Goal: Information Seeking & Learning: Check status

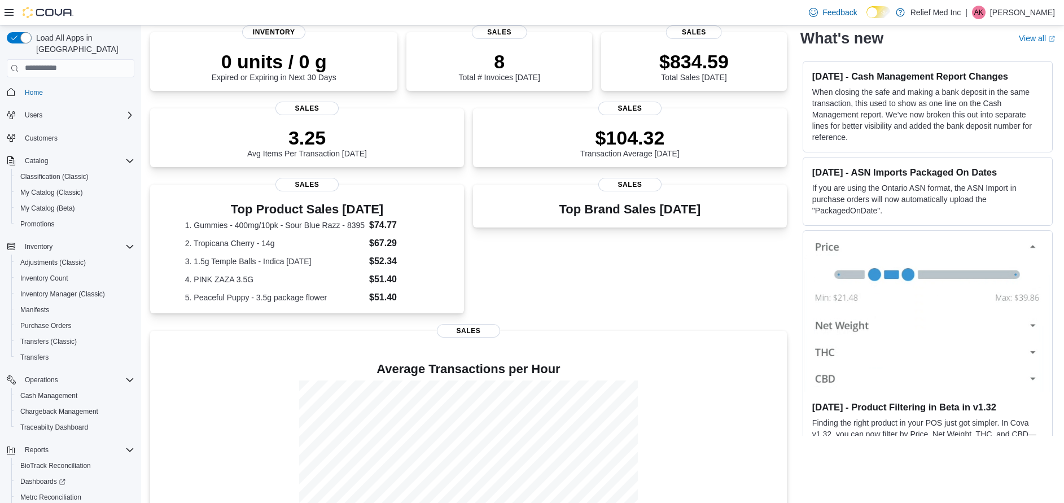
scroll to position [243, 0]
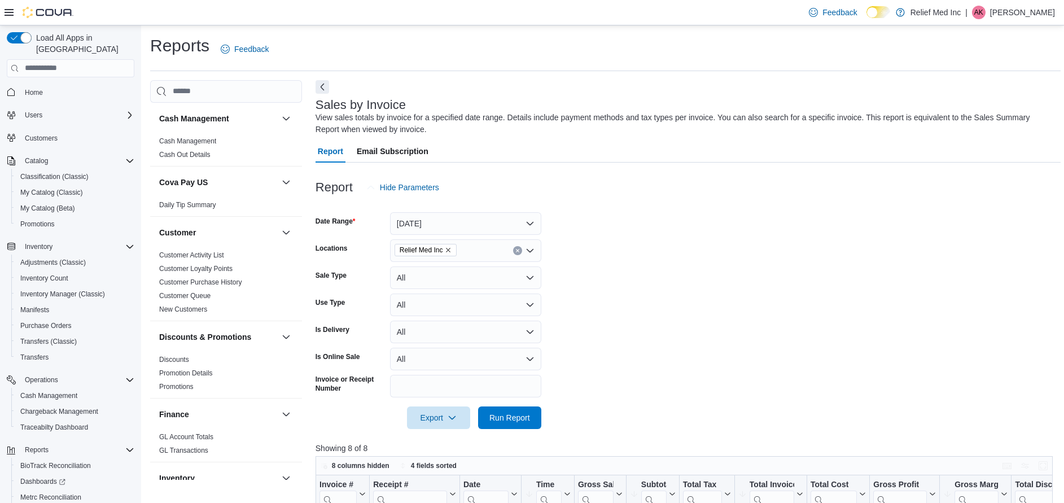
click at [679, 270] on form "Date Range Today Locations Relief Med Inc Sale Type All Use Type All Is Deliver…" at bounding box center [688, 314] width 745 height 230
click at [30, 88] on span "Home" at bounding box center [34, 92] width 18 height 9
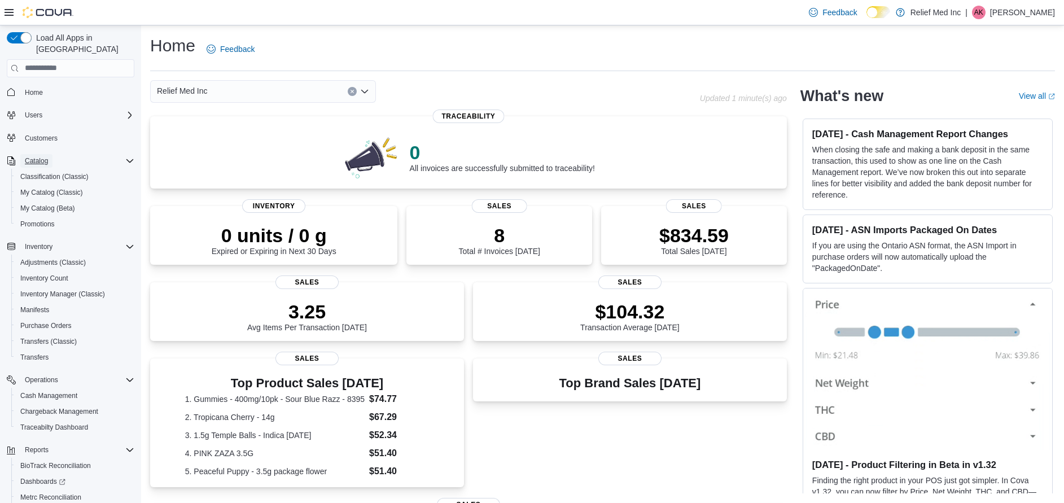
click at [37, 156] on span "Catalog" at bounding box center [36, 160] width 23 height 9
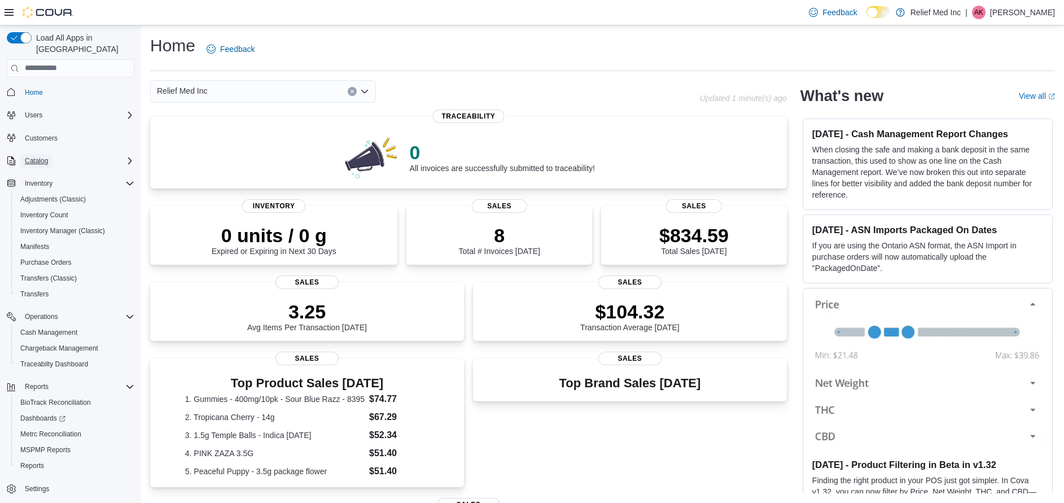
click at [37, 156] on span "Catalog" at bounding box center [36, 160] width 23 height 9
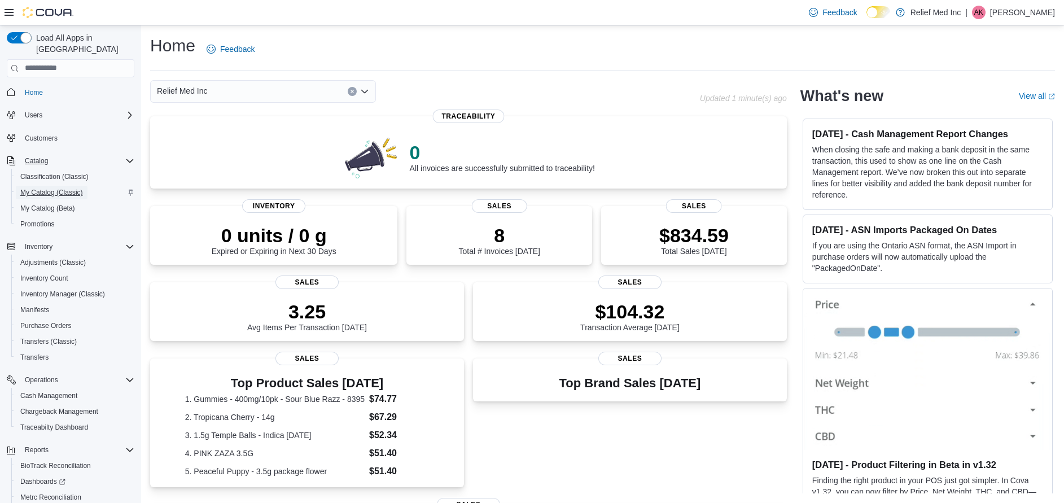
click at [41, 188] on span "My Catalog (Classic)" at bounding box center [51, 192] width 63 height 9
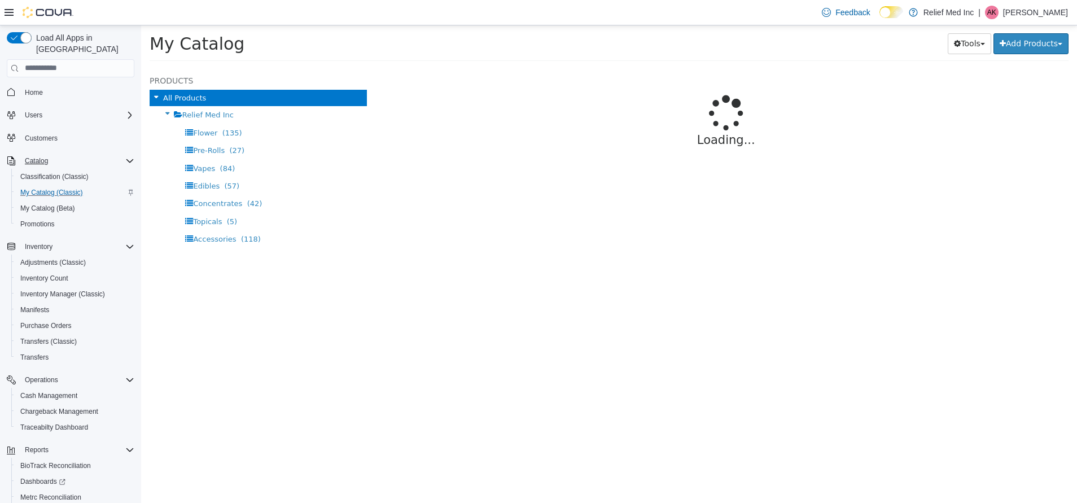
select select "**********"
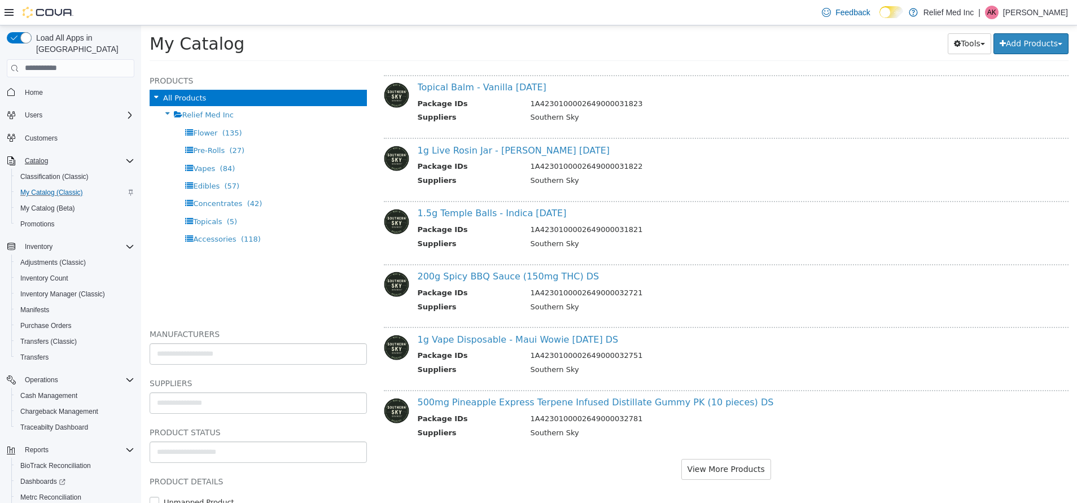
scroll to position [975, 0]
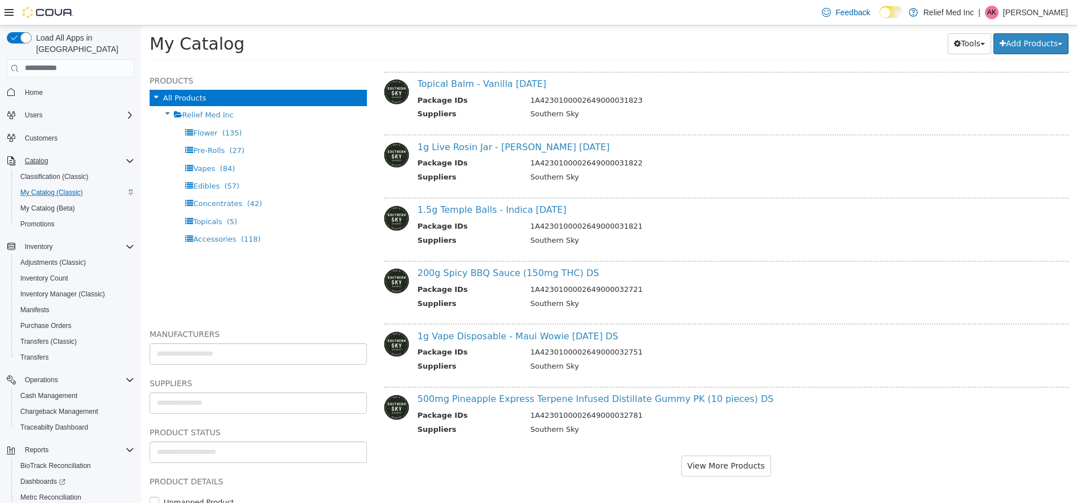
click at [724, 477] on div "**********" at bounding box center [727, 284] width 702 height 435
click at [720, 472] on button "View More Products" at bounding box center [727, 465] width 90 height 21
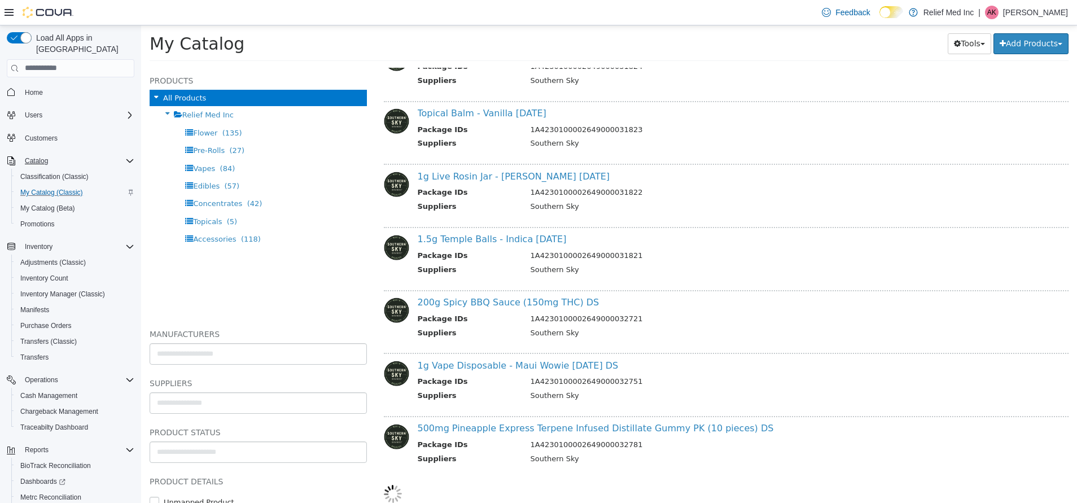
select select "**********"
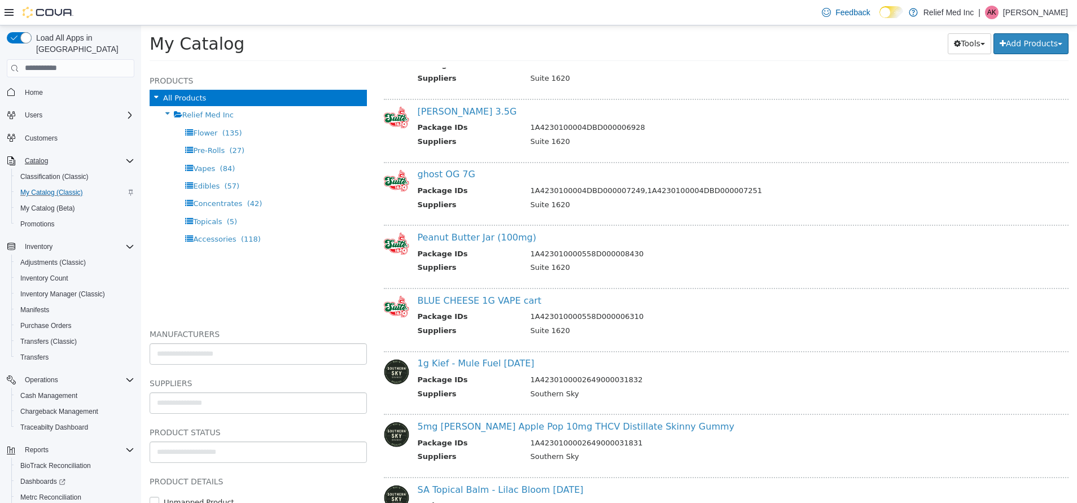
scroll to position [339, 0]
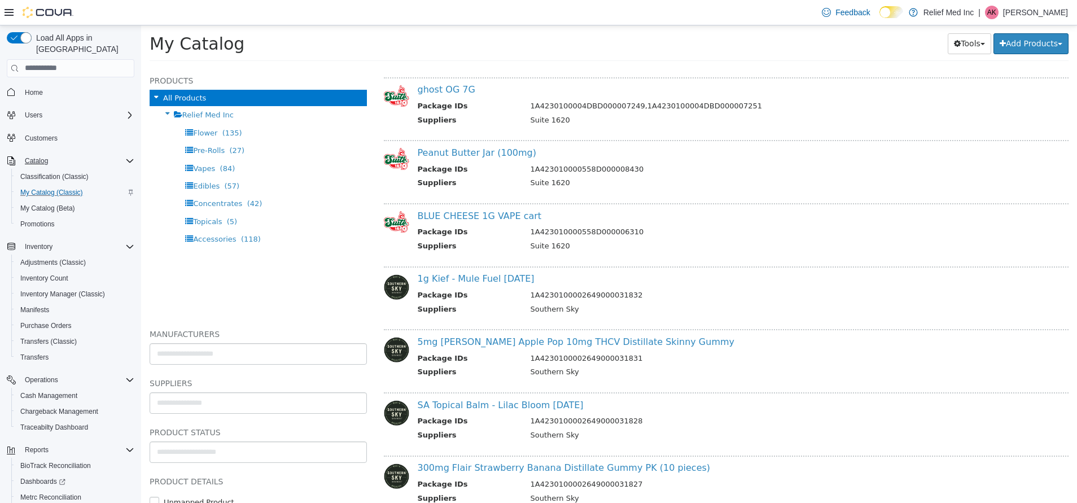
click at [220, 295] on div "All Products Relief Med Inc Flower (135) Pre-Rolls (27) Vapes (84) Edibles (57)…" at bounding box center [258, 202] width 217 height 226
click at [855, 240] on td "Suite 1620" at bounding box center [783, 247] width 522 height 14
click at [847, 219] on h4 "BLUE CHEESE 1G VAPE cart" at bounding box center [731, 216] width 627 height 12
click at [797, 171] on td "1A423010000558D000008430" at bounding box center [783, 170] width 522 height 14
click at [805, 120] on td "Suite 1620" at bounding box center [783, 121] width 522 height 14
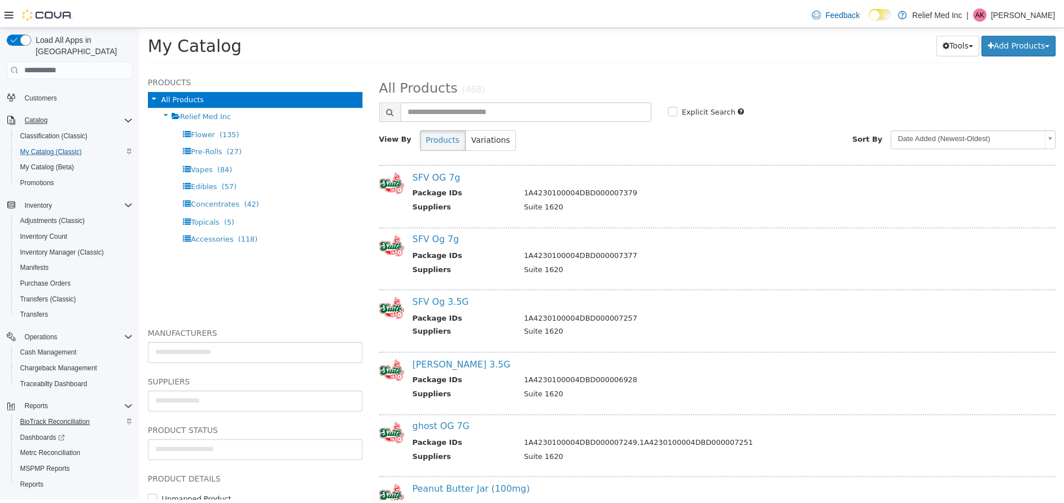
scroll to position [63, 0]
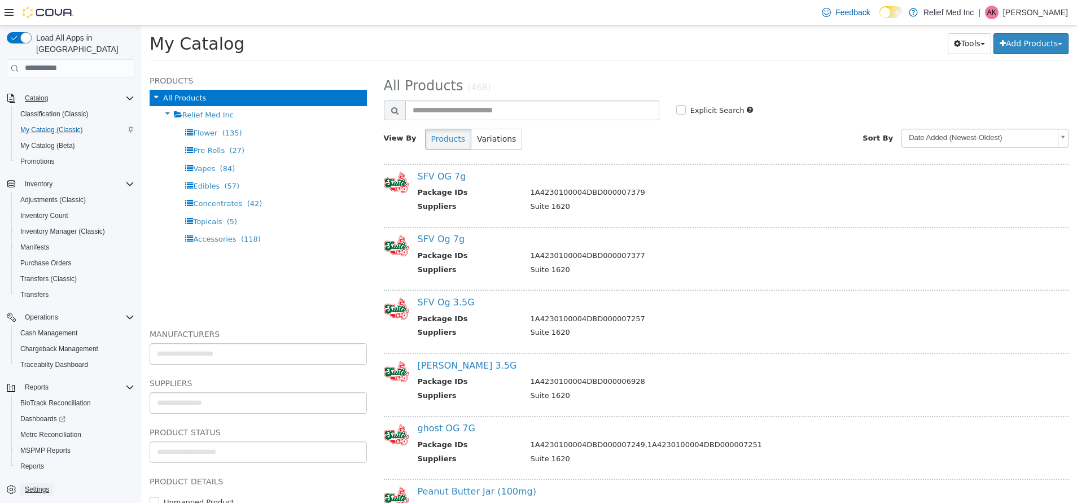
click at [23, 483] on link "Settings" at bounding box center [36, 490] width 33 height 14
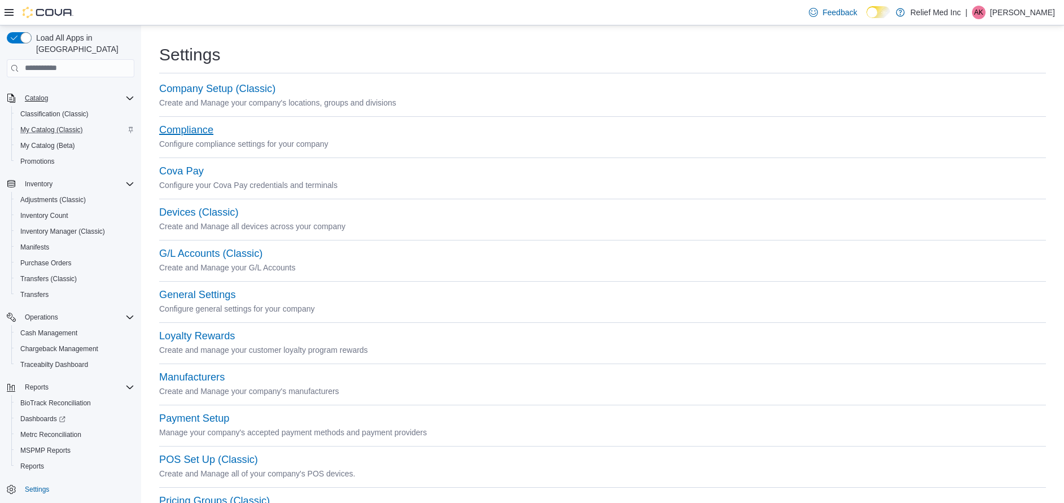
click at [199, 127] on button "Compliance" at bounding box center [186, 130] width 54 height 12
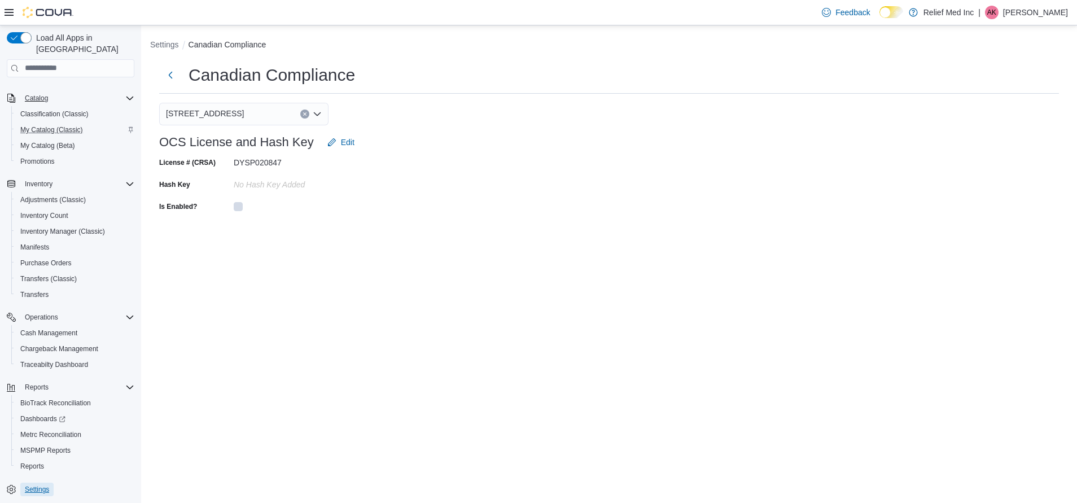
click at [39, 485] on span "Settings" at bounding box center [37, 490] width 24 height 14
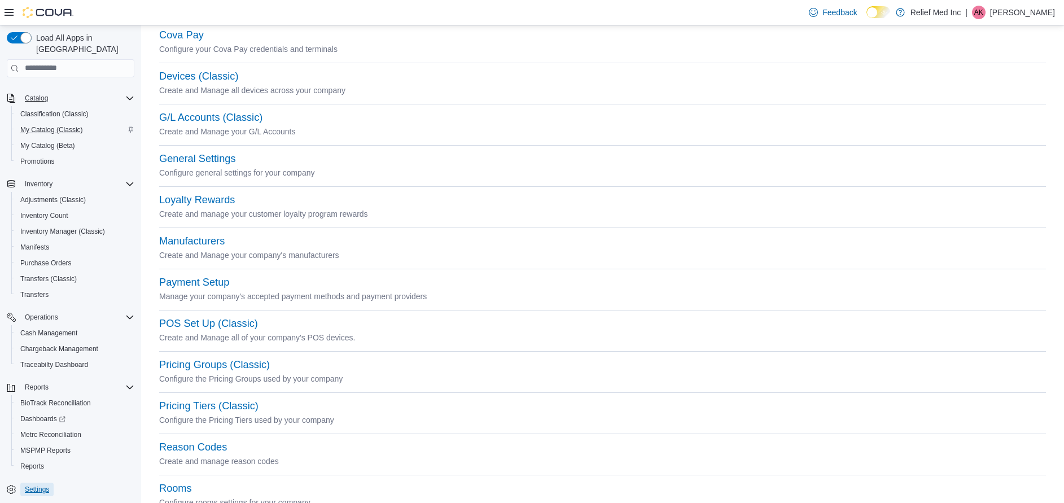
scroll to position [254, 0]
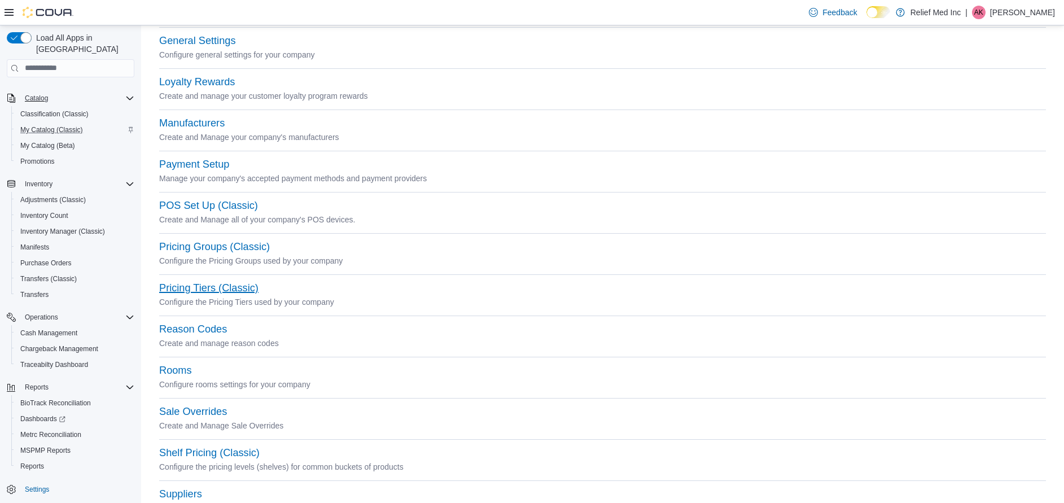
click at [224, 292] on button "Pricing Tiers (Classic)" at bounding box center [208, 288] width 99 height 12
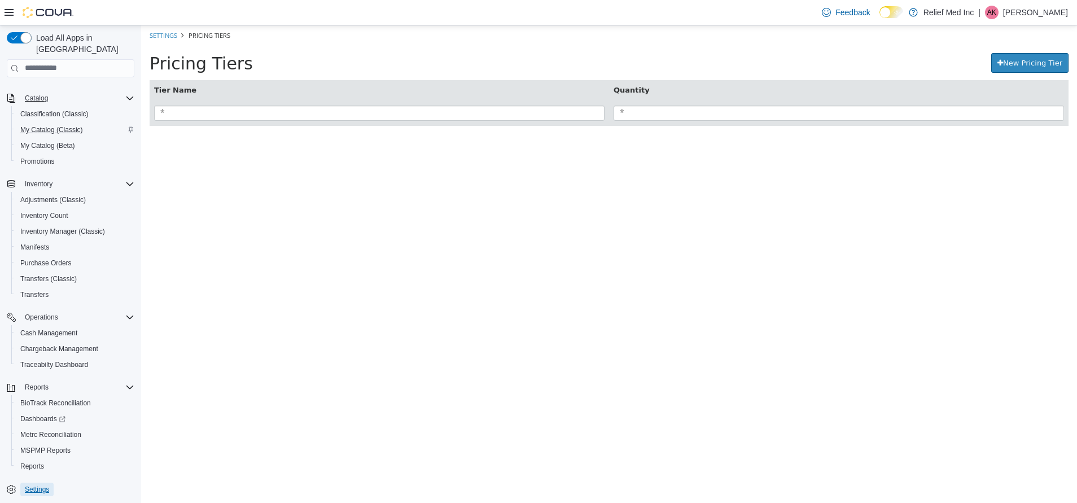
click at [41, 485] on span "Settings" at bounding box center [37, 489] width 24 height 9
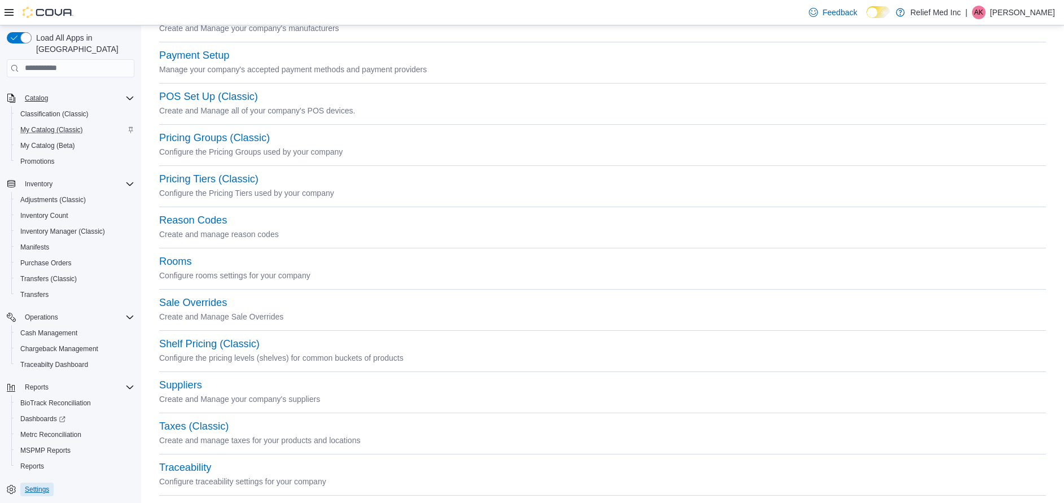
scroll to position [381, 0]
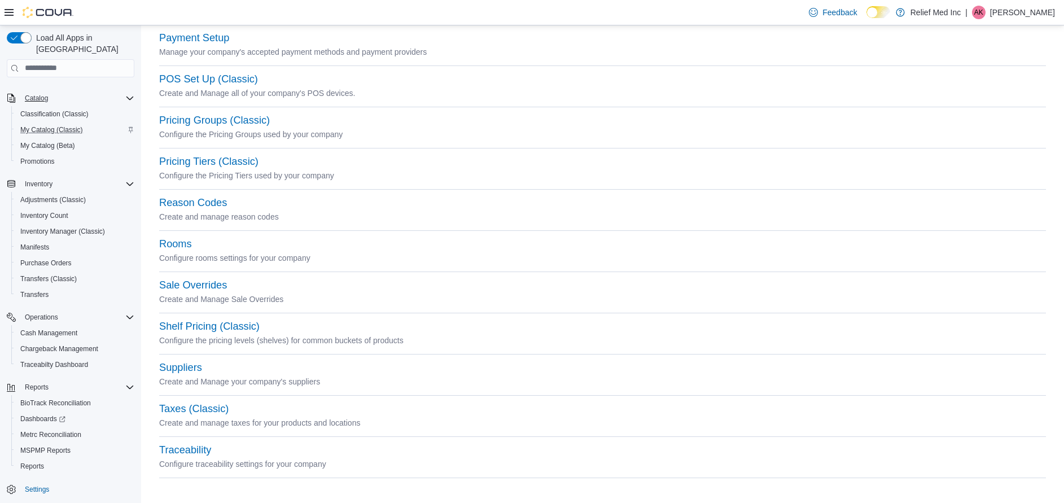
click at [447, 387] on p "Create and Manage your company's suppliers" at bounding box center [602, 382] width 887 height 14
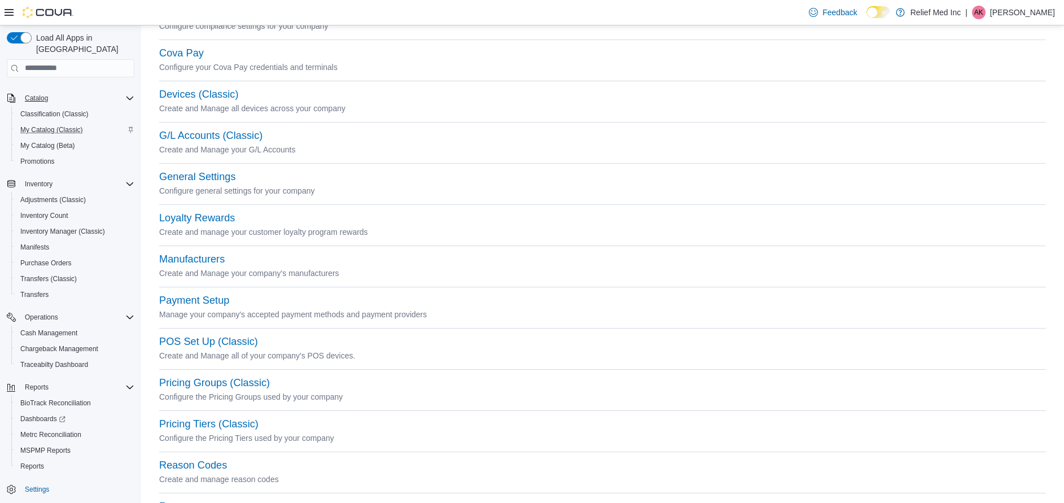
scroll to position [0, 0]
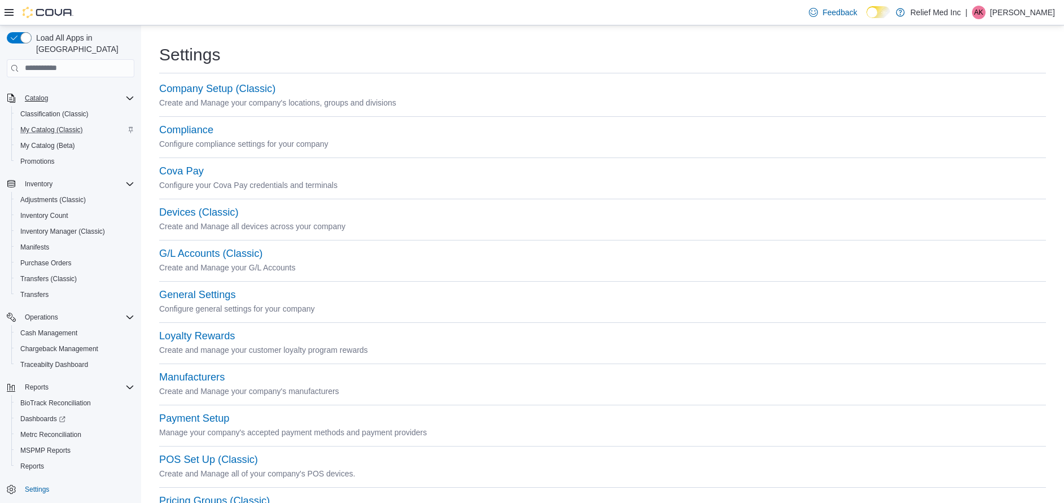
click at [525, 42] on div "Settings Company Setup (Classic) Create and Manage your company's locations, gr…" at bounding box center [602, 454] width 905 height 840
click at [514, 47] on div "Settings" at bounding box center [602, 54] width 887 height 23
click at [502, 51] on div "Settings" at bounding box center [602, 54] width 887 height 23
click at [465, 56] on div "Settings" at bounding box center [602, 54] width 887 height 23
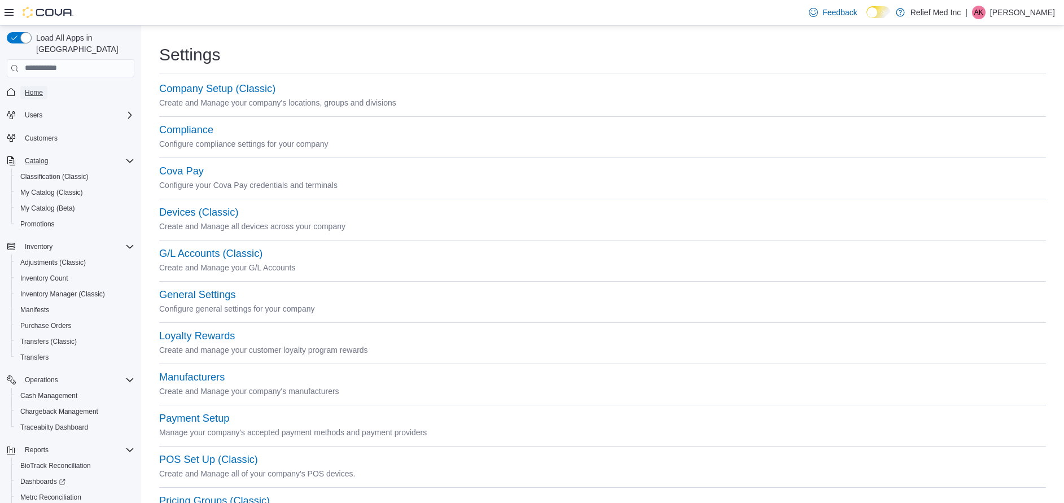
click at [37, 88] on span "Home" at bounding box center [34, 92] width 18 height 9
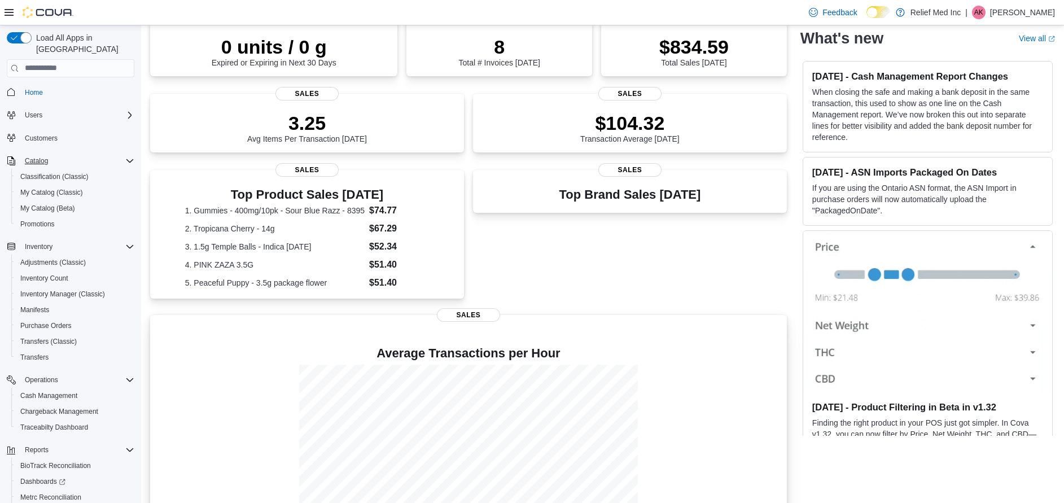
scroll to position [243, 0]
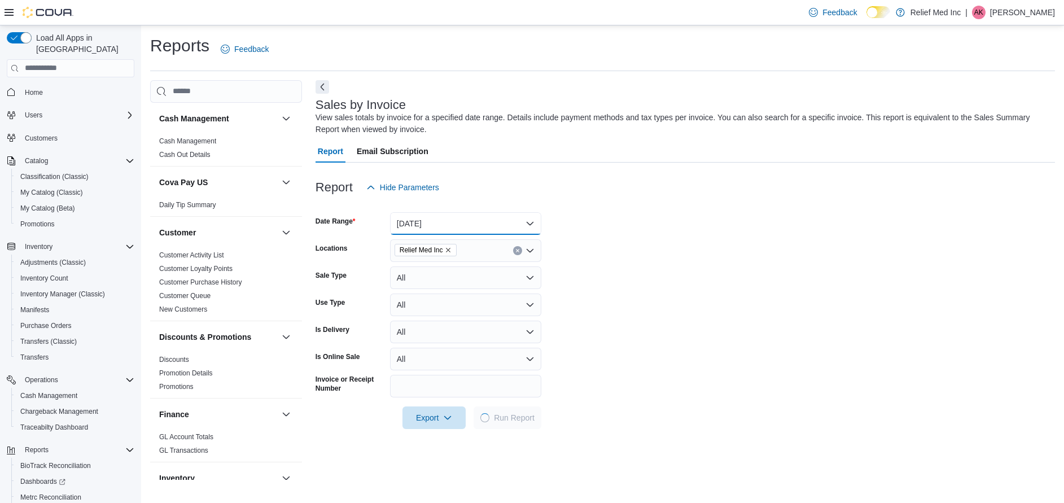
click at [500, 215] on button "Today" at bounding box center [465, 223] width 151 height 23
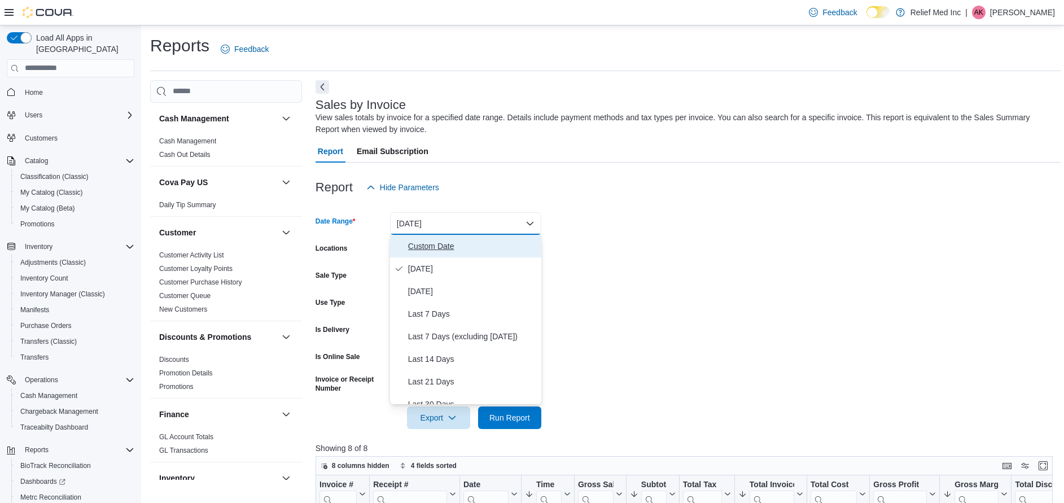
click at [443, 242] on span "Custom Date" at bounding box center [472, 246] width 129 height 14
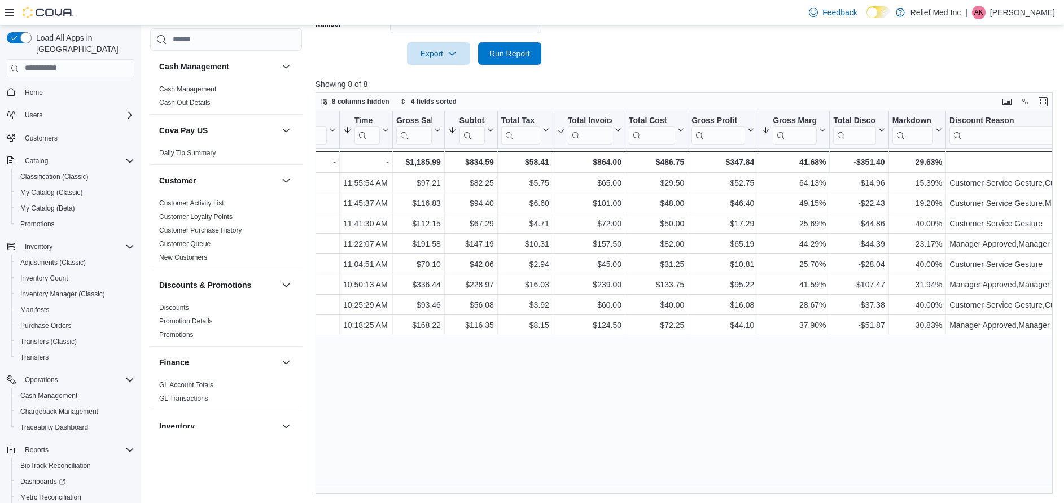
scroll to position [0, 179]
drag, startPoint x: 569, startPoint y: 493, endPoint x: 497, endPoint y: 446, distance: 85.7
click at [497, 446] on div "Invoice # Click to view column header actions Receipt # Click to view column he…" at bounding box center [688, 302] width 745 height 383
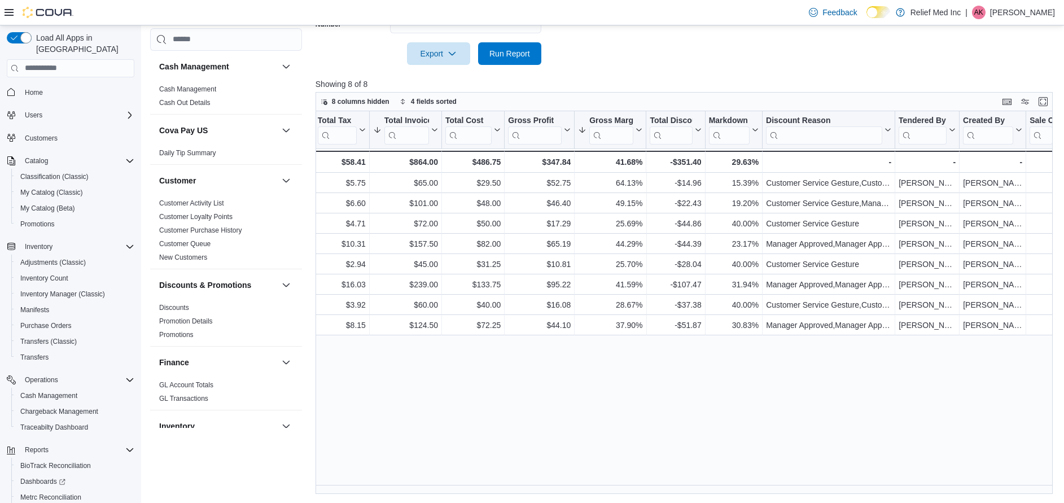
scroll to position [0, 367]
drag, startPoint x: 556, startPoint y: 490, endPoint x: 639, endPoint y: 425, distance: 105.4
click at [639, 425] on div "Invoice # Click to view column header actions Receipt # Click to view column he…" at bounding box center [688, 302] width 745 height 383
drag, startPoint x: 639, startPoint y: 425, endPoint x: 627, endPoint y: 482, distance: 58.3
click at [626, 482] on div "Invoice # Click to view column header actions Receipt # Click to view column he…" at bounding box center [688, 302] width 745 height 383
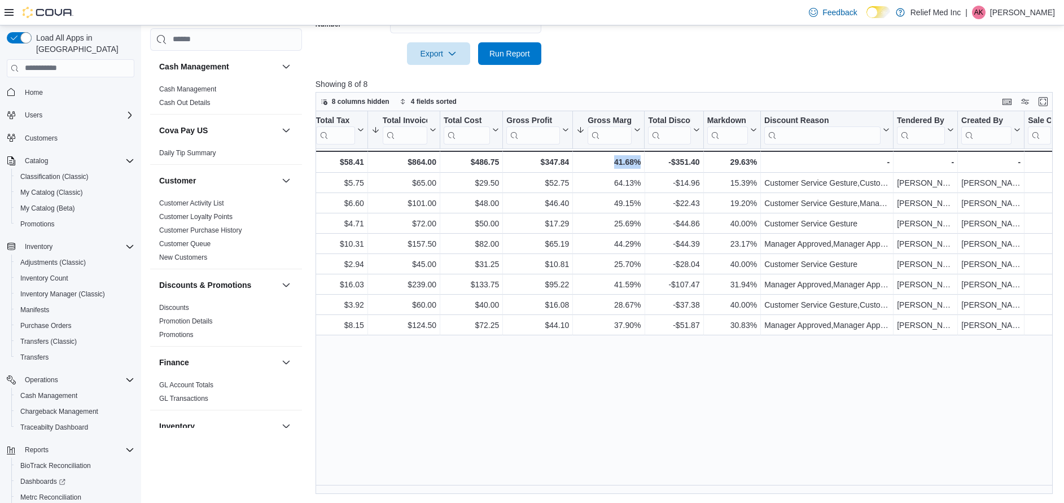
drag, startPoint x: 626, startPoint y: 495, endPoint x: 609, endPoint y: 495, distance: 16.4
click at [609, 495] on div "Reports Feedback Cash Management Cash Management Cash Out Details Cova Pay US D…" at bounding box center [605, 60] width 929 height 885
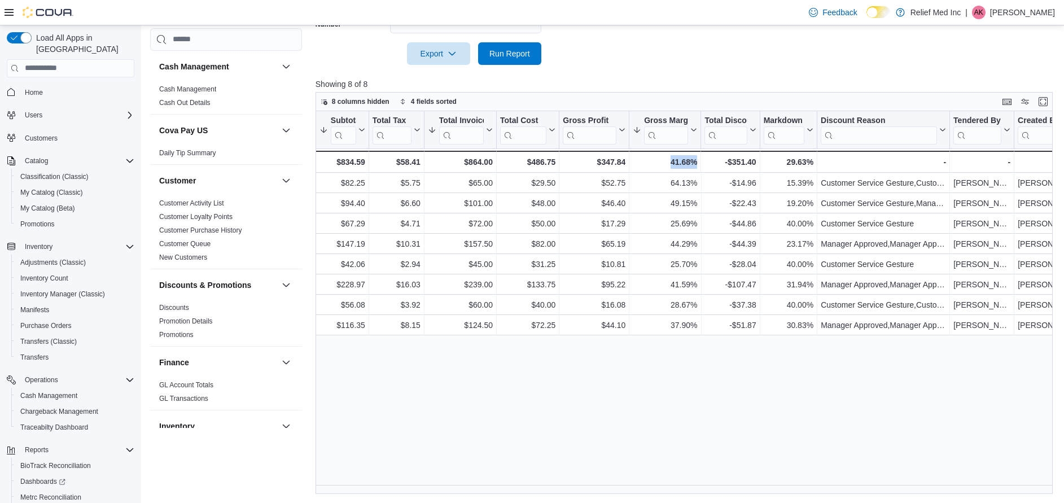
scroll to position [0, 0]
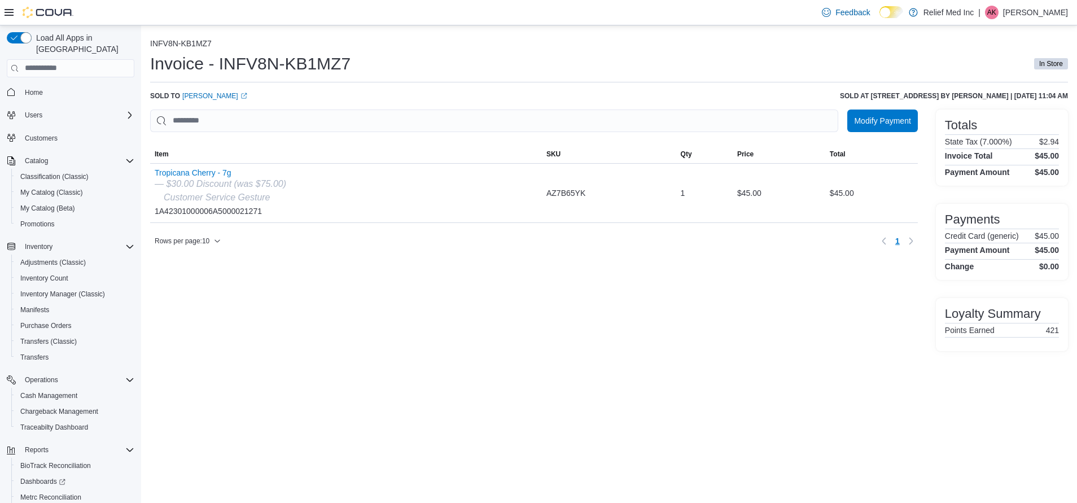
click at [451, 401] on div "INFV8N-KB1MZ7 Invoice - INFV8N-KB1MZ7 In Store Sold to [PERSON_NAME] (opens in …" at bounding box center [609, 264] width 936 height 478
click at [459, 49] on ol "INFV8N-KB1MZ7" at bounding box center [609, 44] width 918 height 11
drag, startPoint x: 501, startPoint y: 288, endPoint x: 422, endPoint y: 303, distance: 80.0
click at [422, 303] on div "Modify Payment Sorting MemoryTable from EuiInMemoryTable; Page 1 of 1. Item SKU…" at bounding box center [534, 231] width 768 height 242
